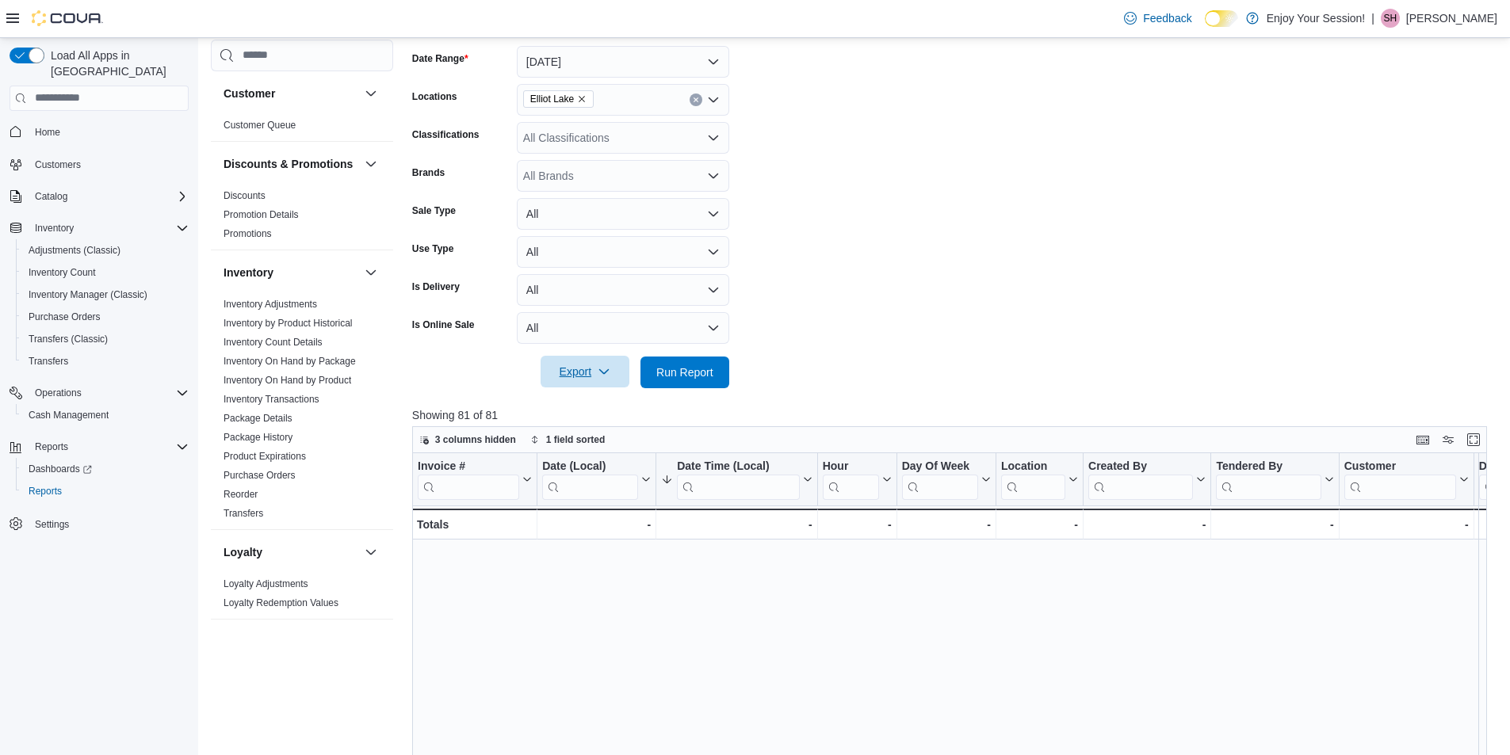
scroll to position [475, 0]
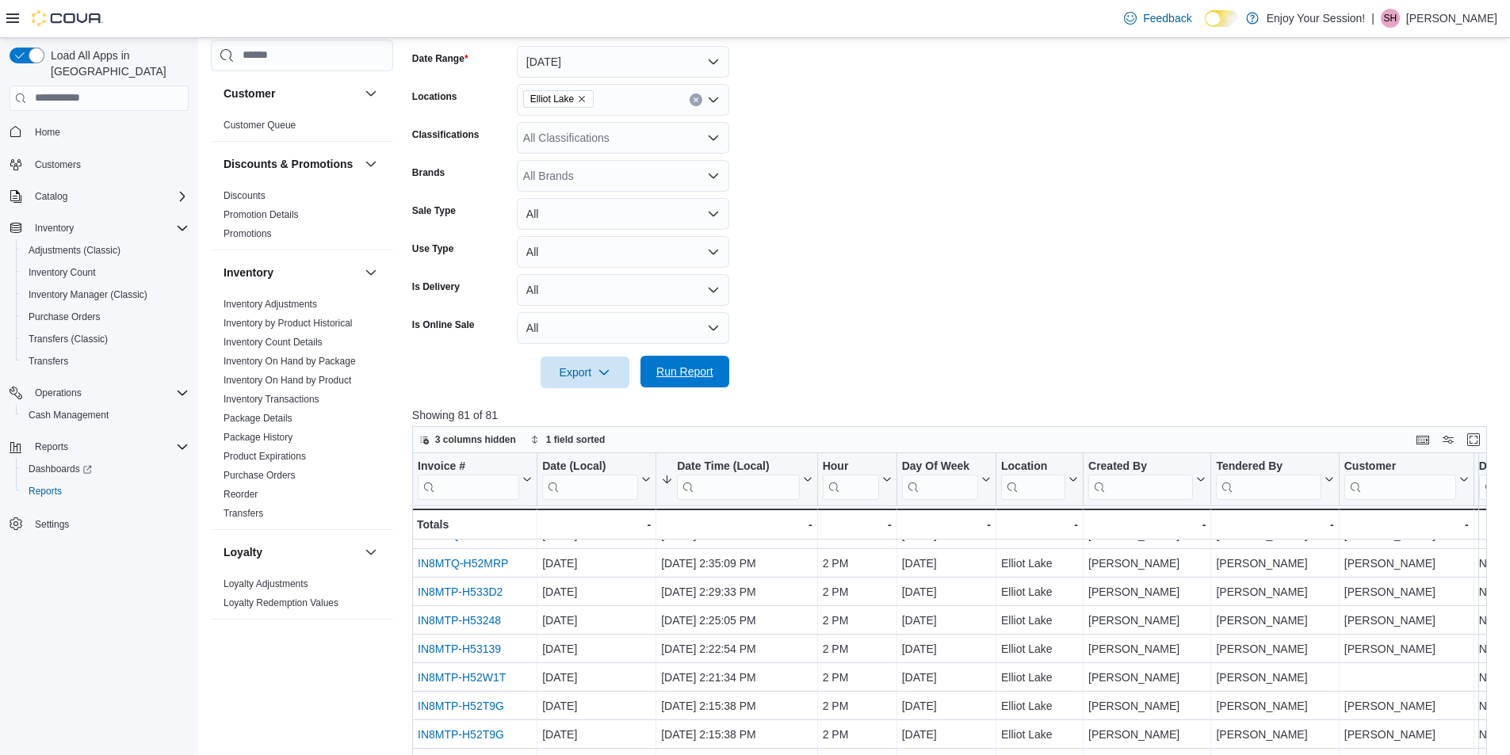
click at [684, 381] on span "Run Report" at bounding box center [685, 372] width 70 height 32
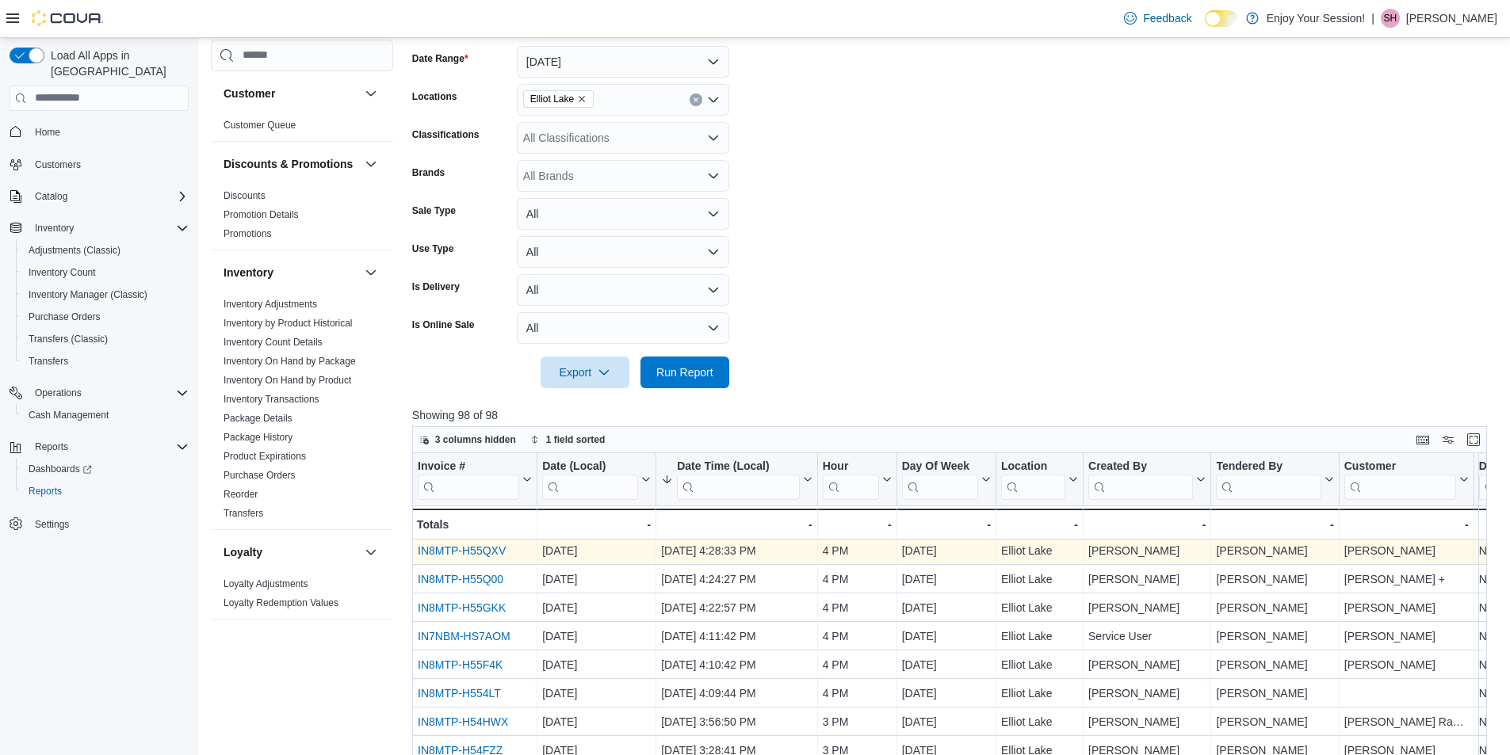
scroll to position [396, 0]
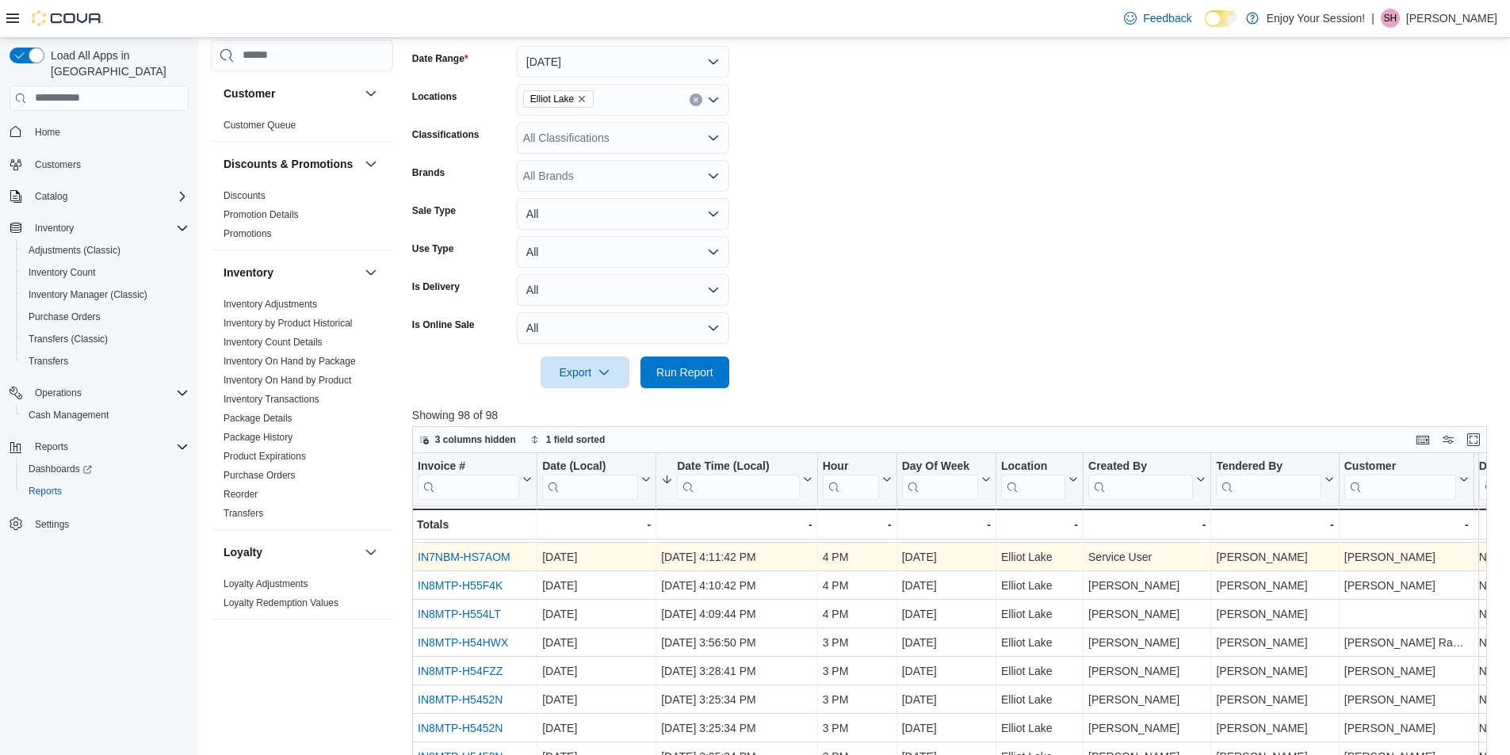
click at [477, 561] on link "IN7NBM-HS7AOM" at bounding box center [464, 557] width 93 height 13
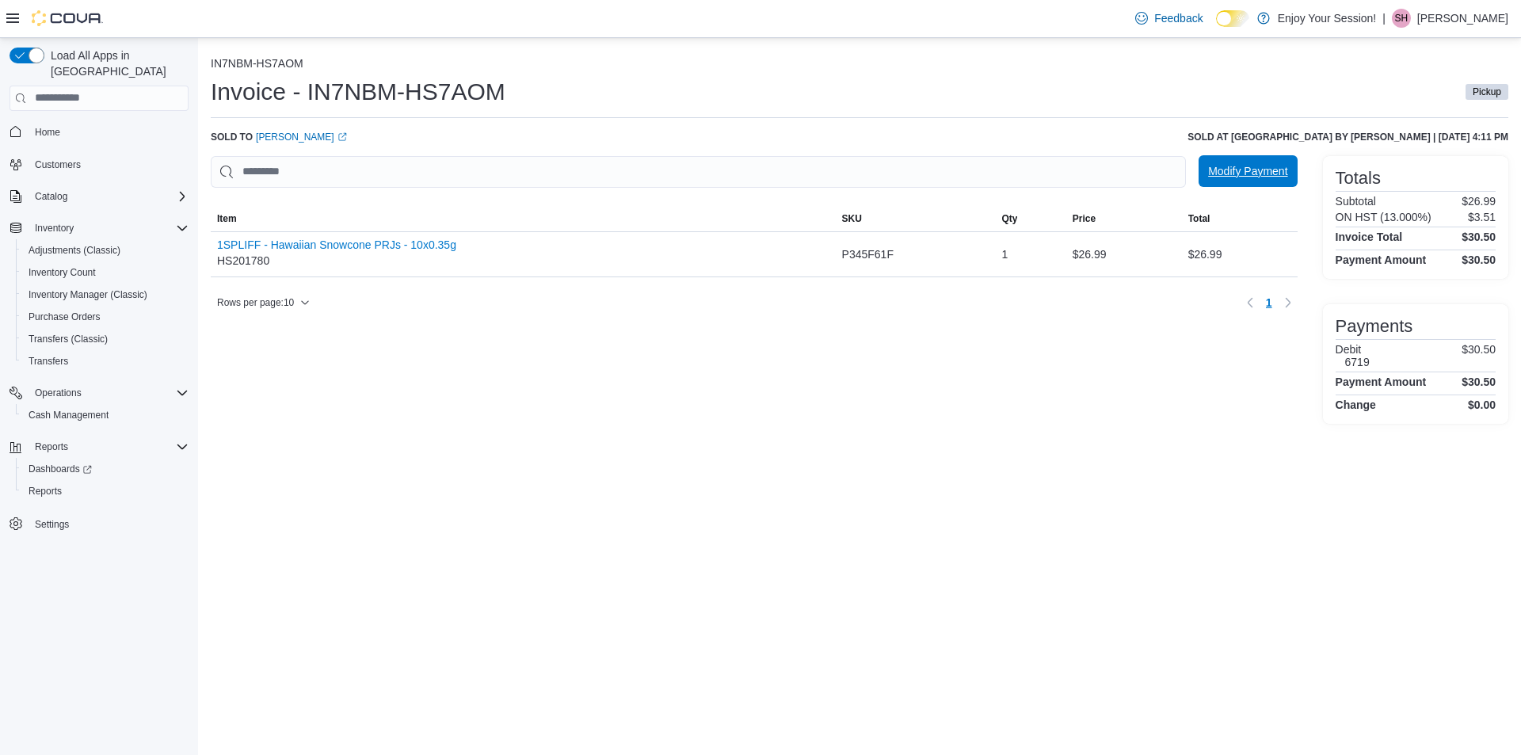
click at [1236, 172] on span "Modify Payment" at bounding box center [1247, 171] width 79 height 16
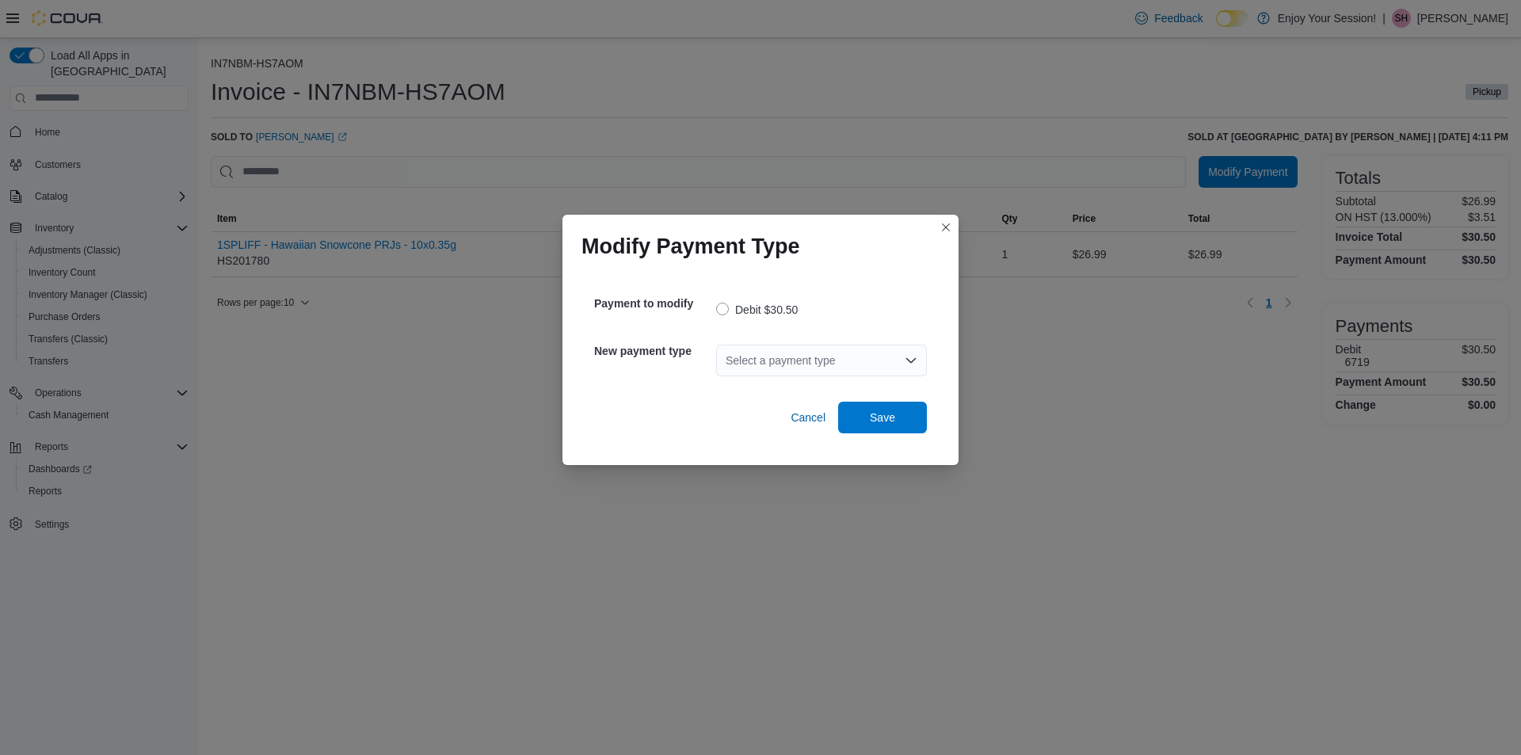
click at [910, 358] on icon "Open list of options" at bounding box center [911, 360] width 13 height 13
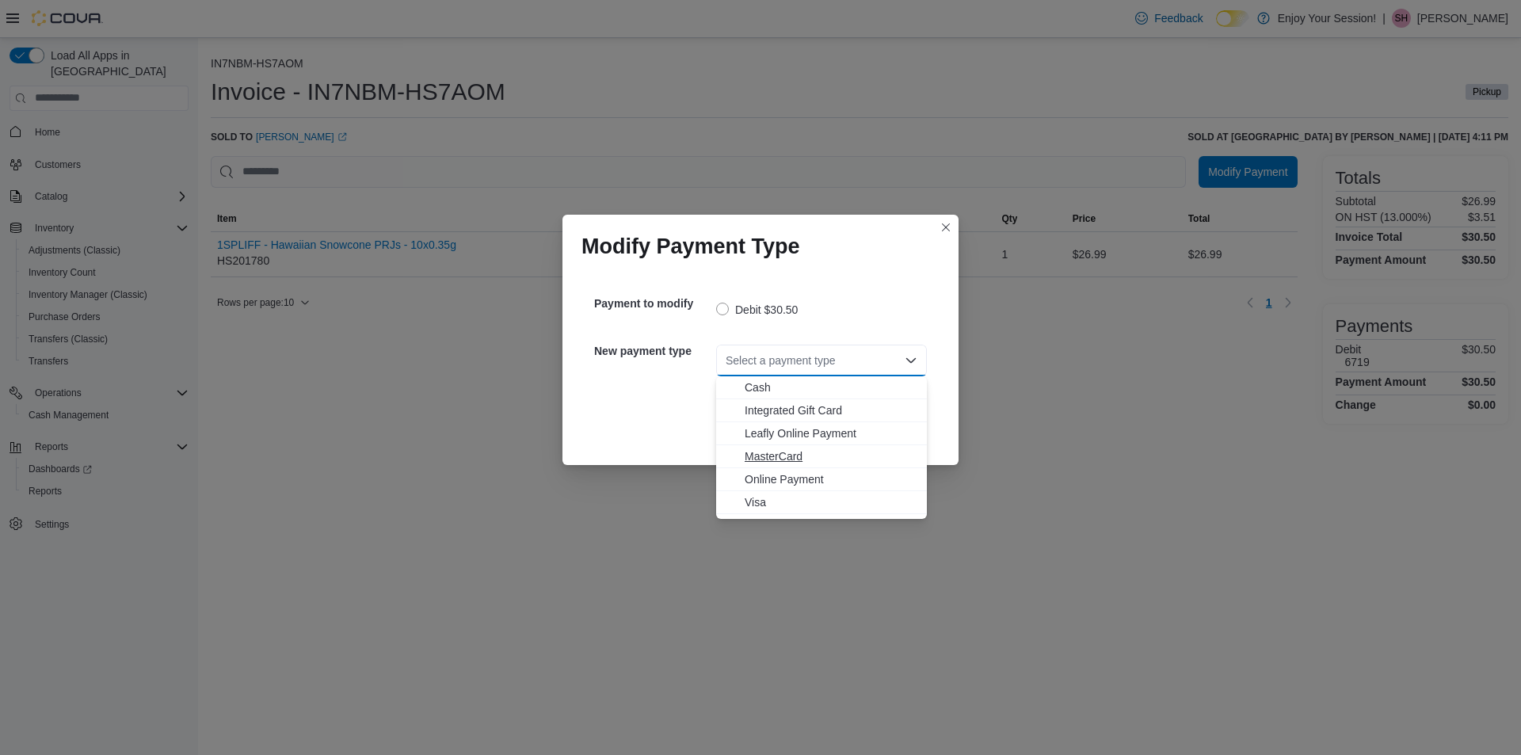
click at [760, 454] on span "MasterCard" at bounding box center [831, 457] width 173 height 16
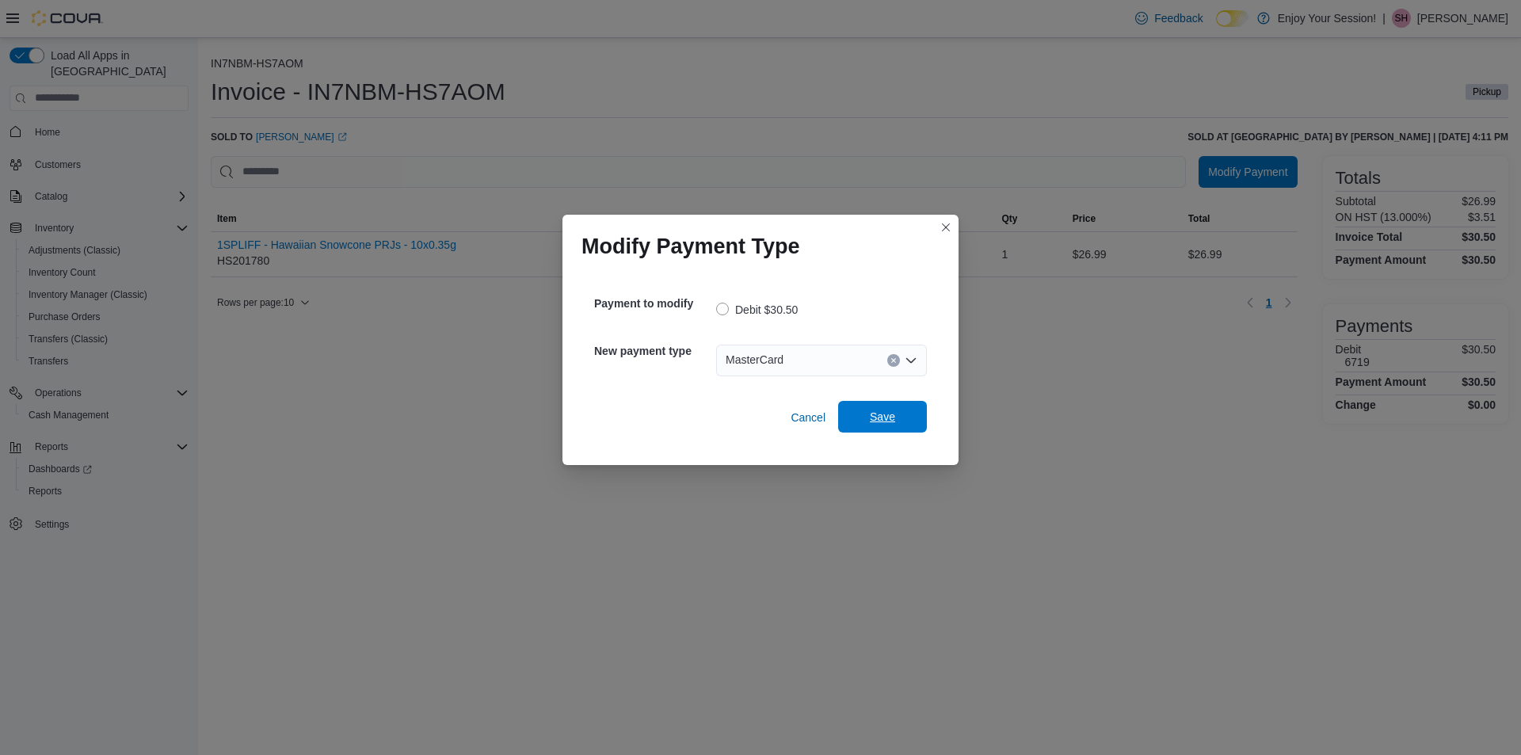
click at [888, 424] on span "Save" at bounding box center [882, 417] width 25 height 16
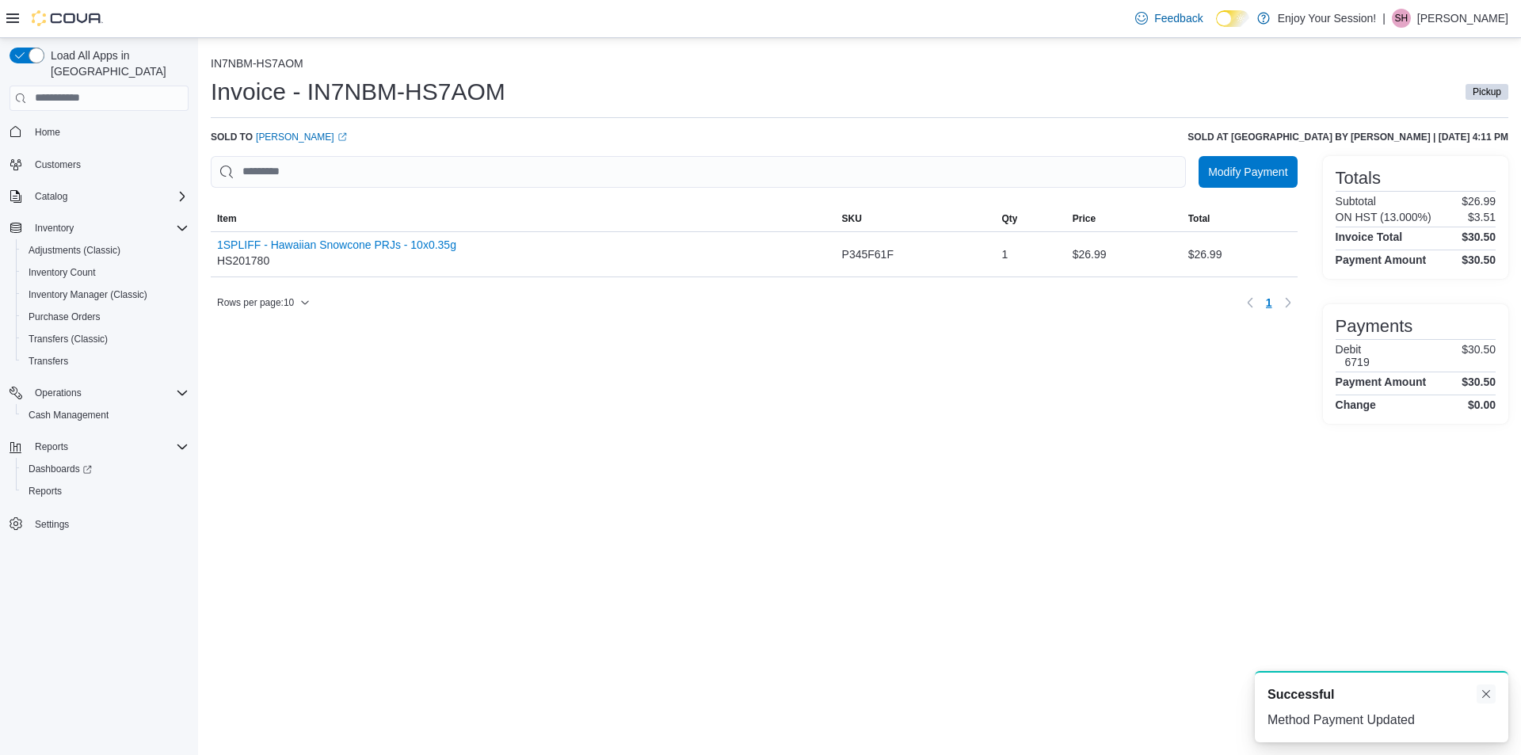
click at [1489, 695] on button "Dismiss toast" at bounding box center [1486, 694] width 19 height 19
